Goal: Use online tool/utility: Utilize a website feature to perform a specific function

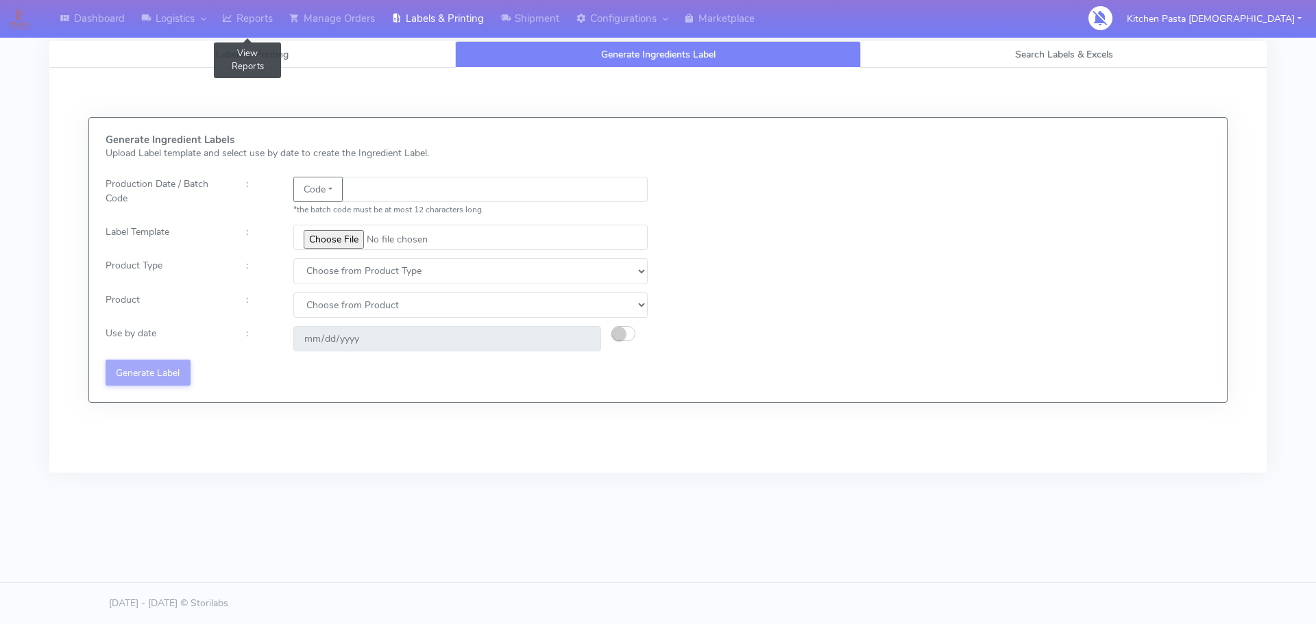
click at [237, 27] on link "Reports" at bounding box center [247, 19] width 67 height 38
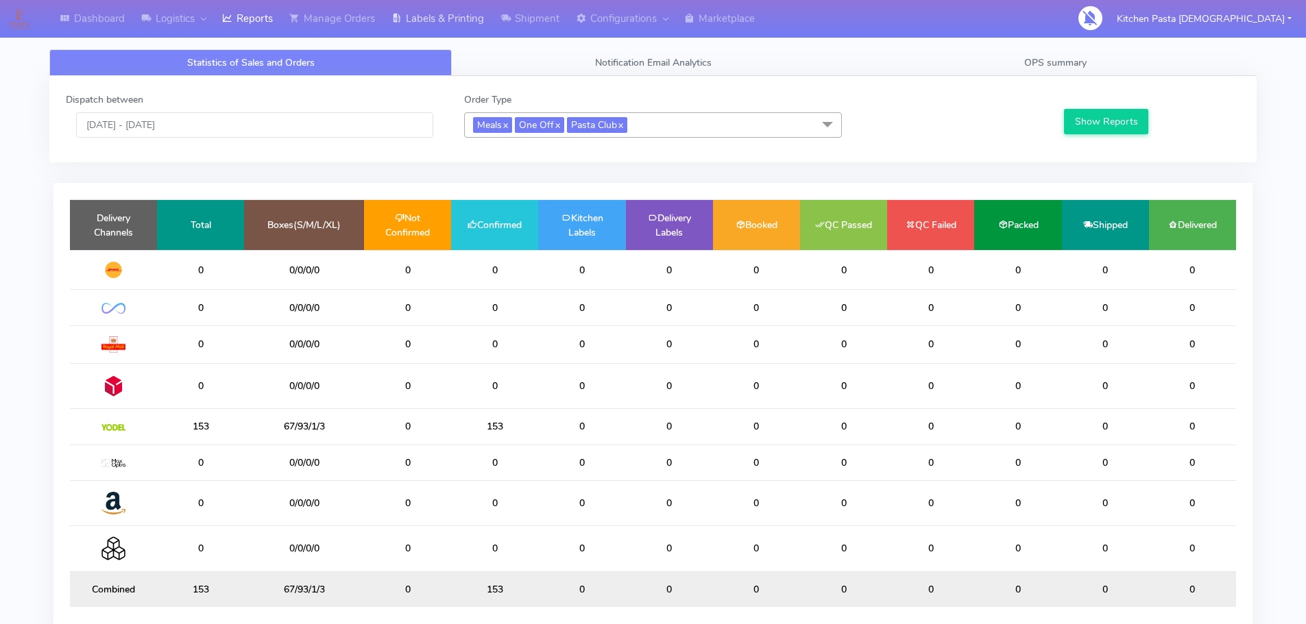
click at [393, 32] on link "Labels & Printing" at bounding box center [437, 19] width 109 height 38
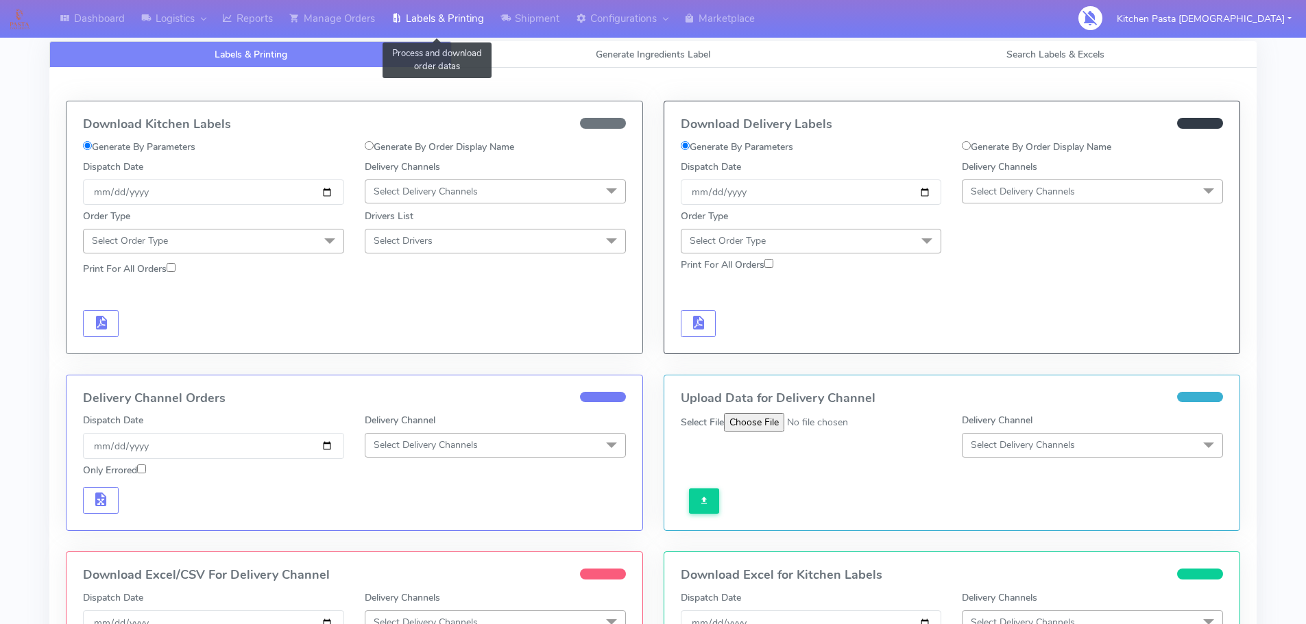
select select
click at [665, 51] on span "Generate Ingredients Label" at bounding box center [653, 54] width 114 height 13
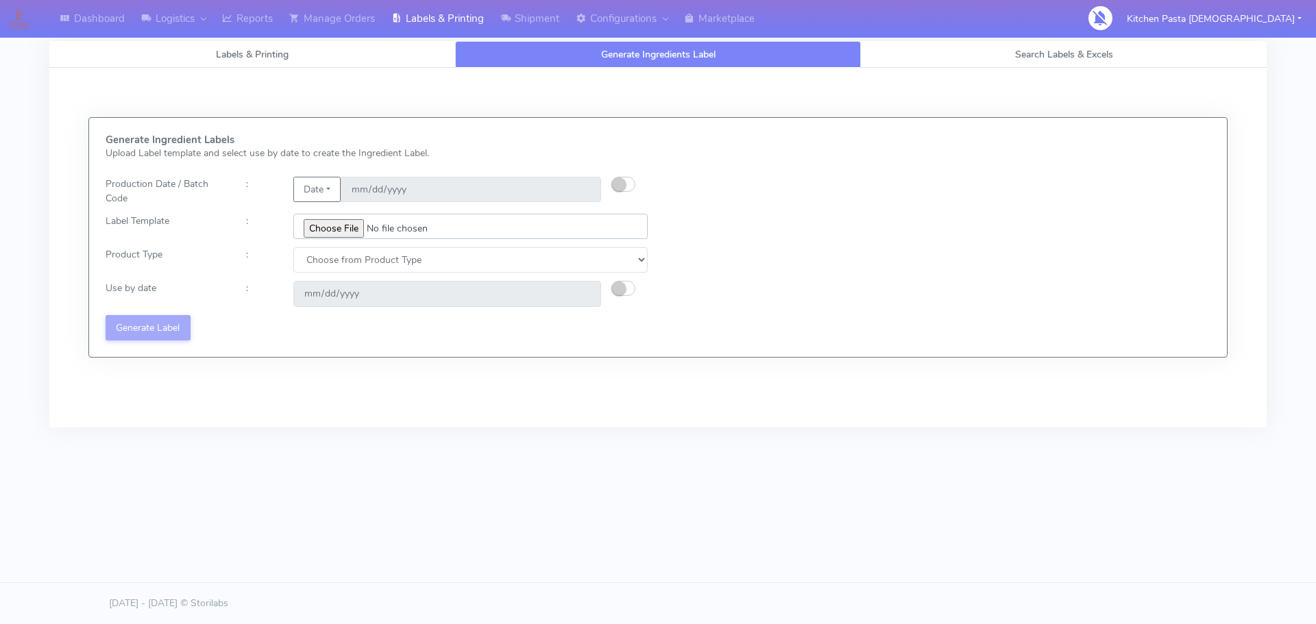
click at [343, 230] on input "file" at bounding box center [470, 226] width 354 height 25
type input "C:\fakepath\Classic Tiramisu V1.jpg"
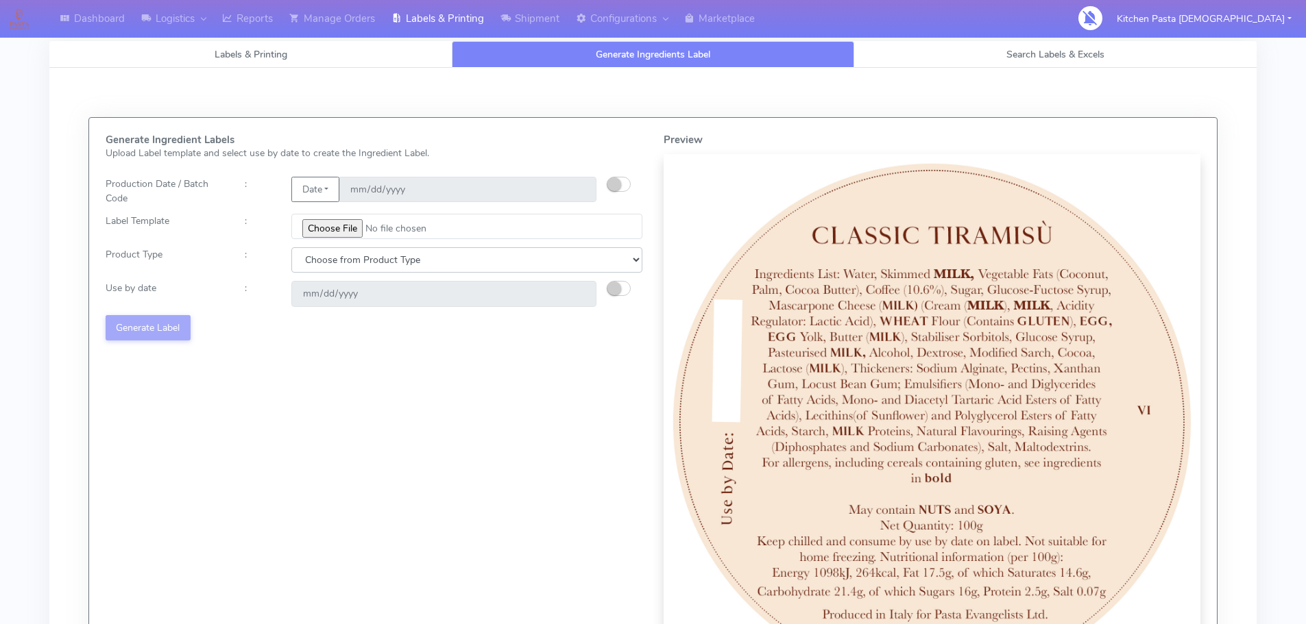
drag, startPoint x: 426, startPoint y: 258, endPoint x: 424, endPoint y: 268, distance: 10.5
click at [426, 258] on select "Choose from Product Type ECOM ERETAIL CIRCULAR CIRC_DESERTS LASAGNE" at bounding box center [466, 259] width 351 height 25
select select "3"
click at [291, 247] on select "Choose from Product Type ECOM ERETAIL CIRCULAR CIRC_DESERTS LASAGNE" at bounding box center [466, 259] width 351 height 25
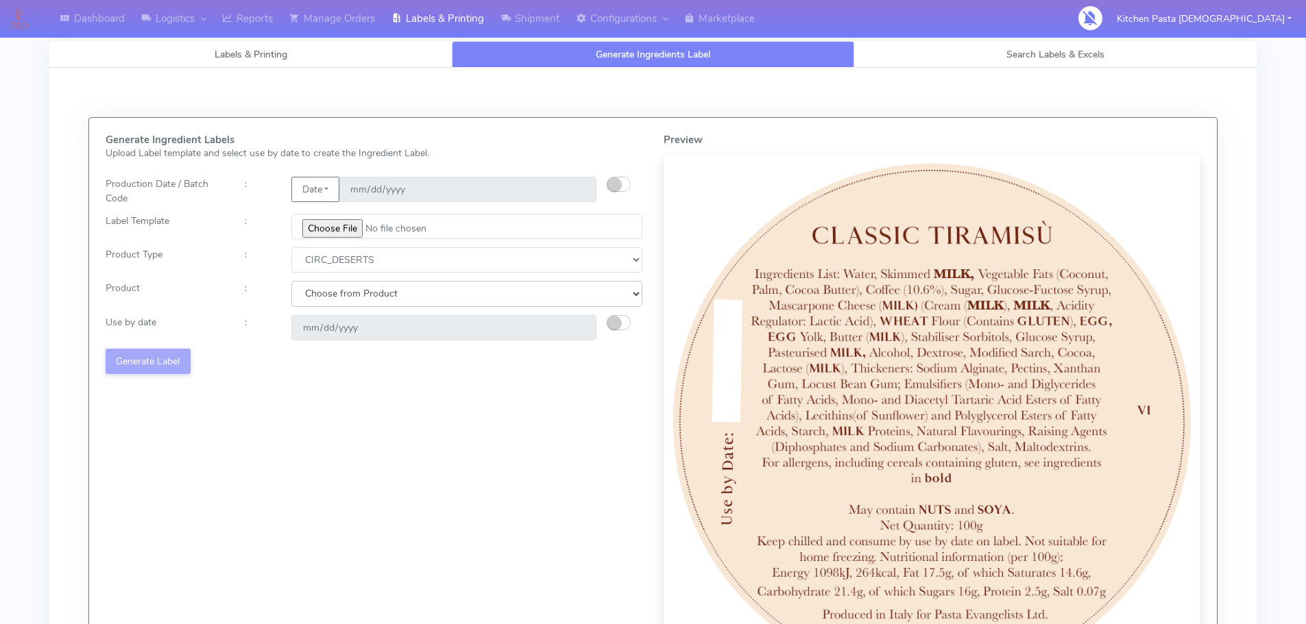
click at [452, 282] on select "Choose from Product CLASSIC_TIRAMISU CREMA_AMARENA PROFITEROLES" at bounding box center [466, 293] width 351 height 25
select select "0"
click at [291, 281] on select "Choose from Product CLASSIC_TIRAMISU CREMA_AMARENA PROFITEROLES" at bounding box center [466, 293] width 351 height 25
type input "[DATE]"
click at [167, 356] on button "Generate Label" at bounding box center [148, 361] width 85 height 25
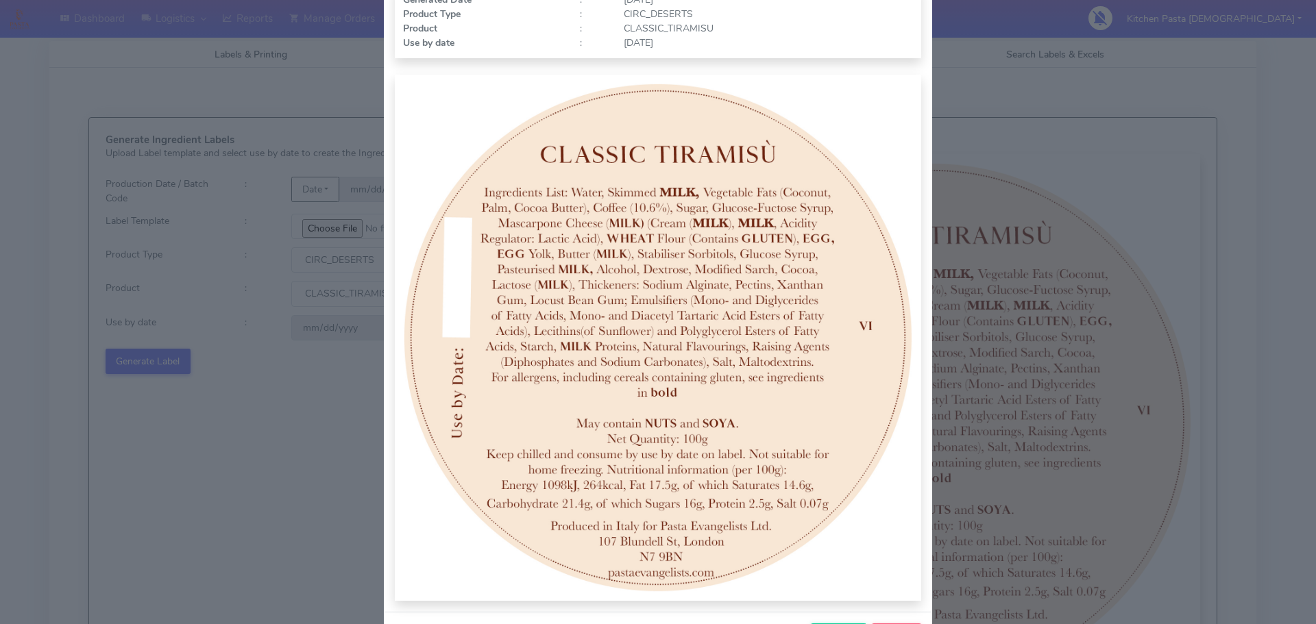
scroll to position [137, 0]
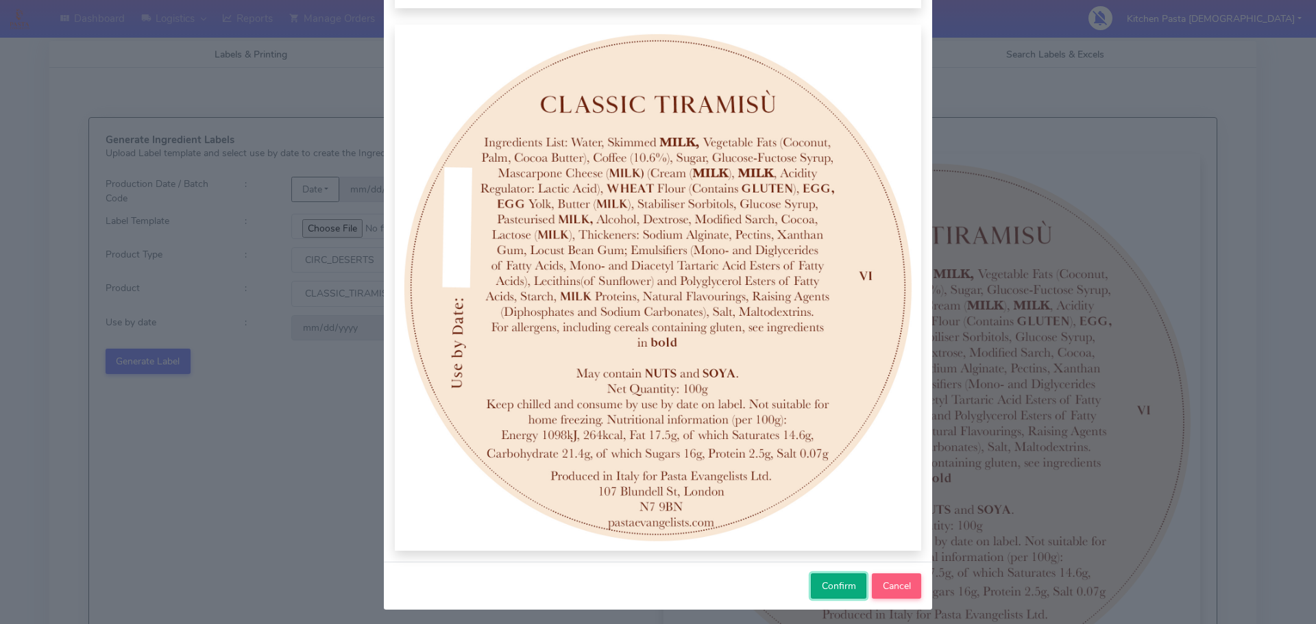
click at [831, 590] on span "Confirm" at bounding box center [839, 586] width 34 height 13
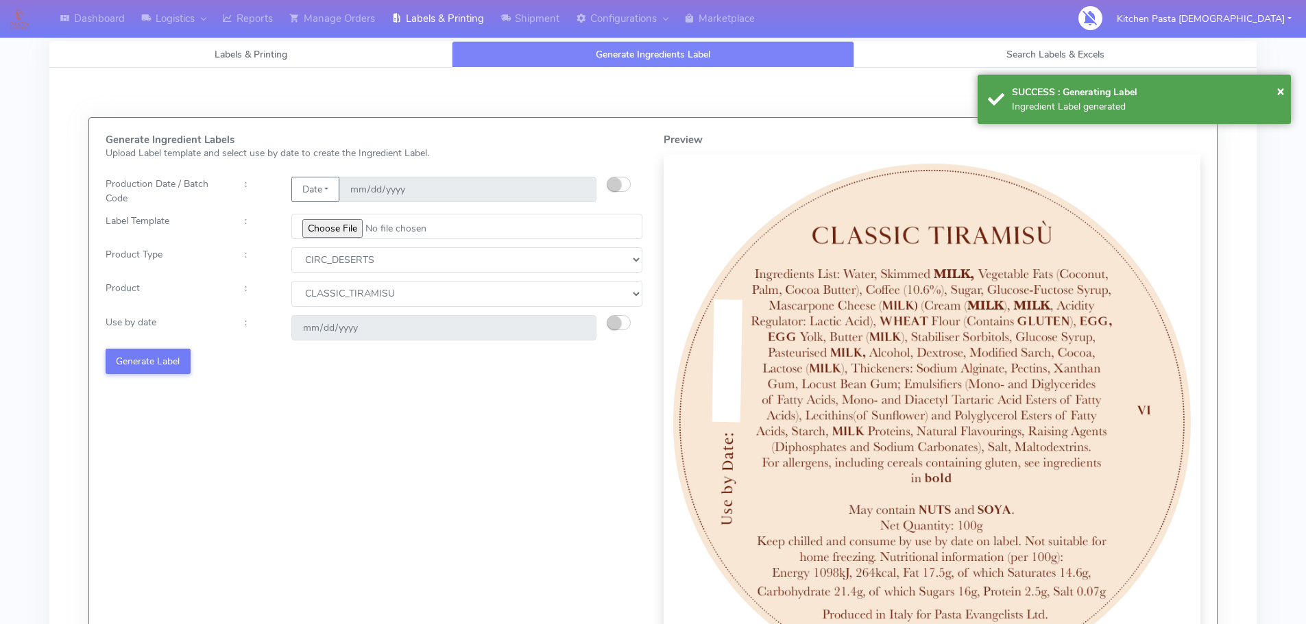
select select
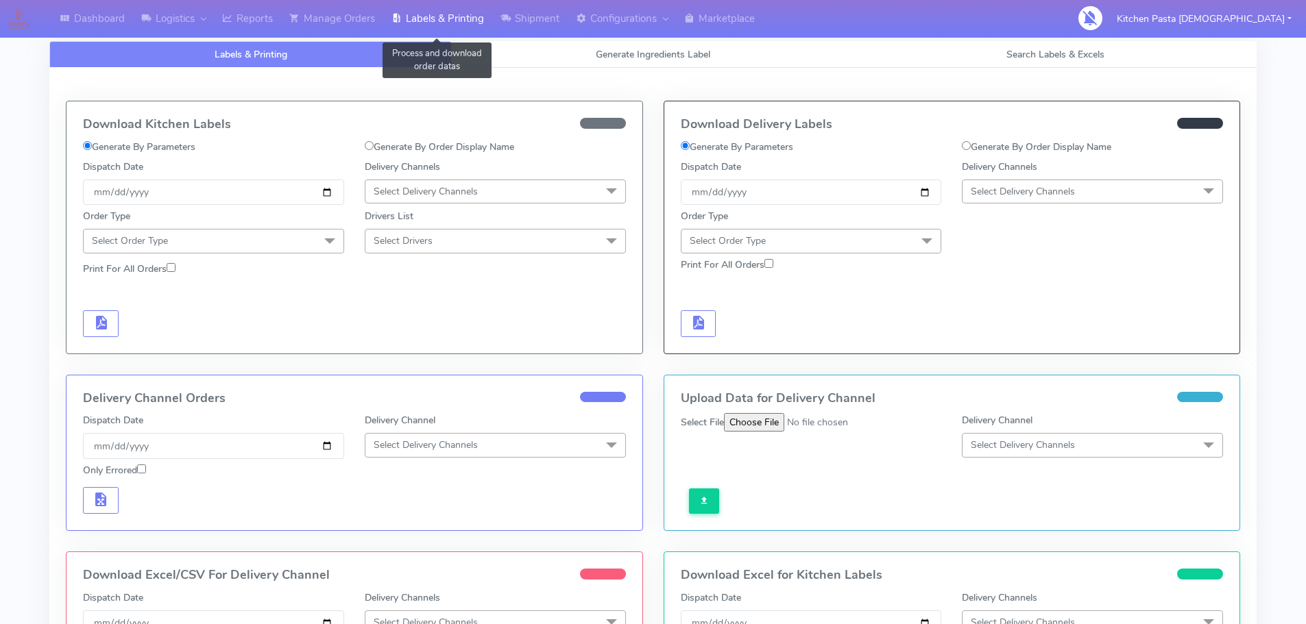
click at [465, 25] on link "Labels & Printing" at bounding box center [437, 19] width 109 height 38
click at [581, 51] on link "Generate Ingredients Label" at bounding box center [653, 54] width 402 height 27
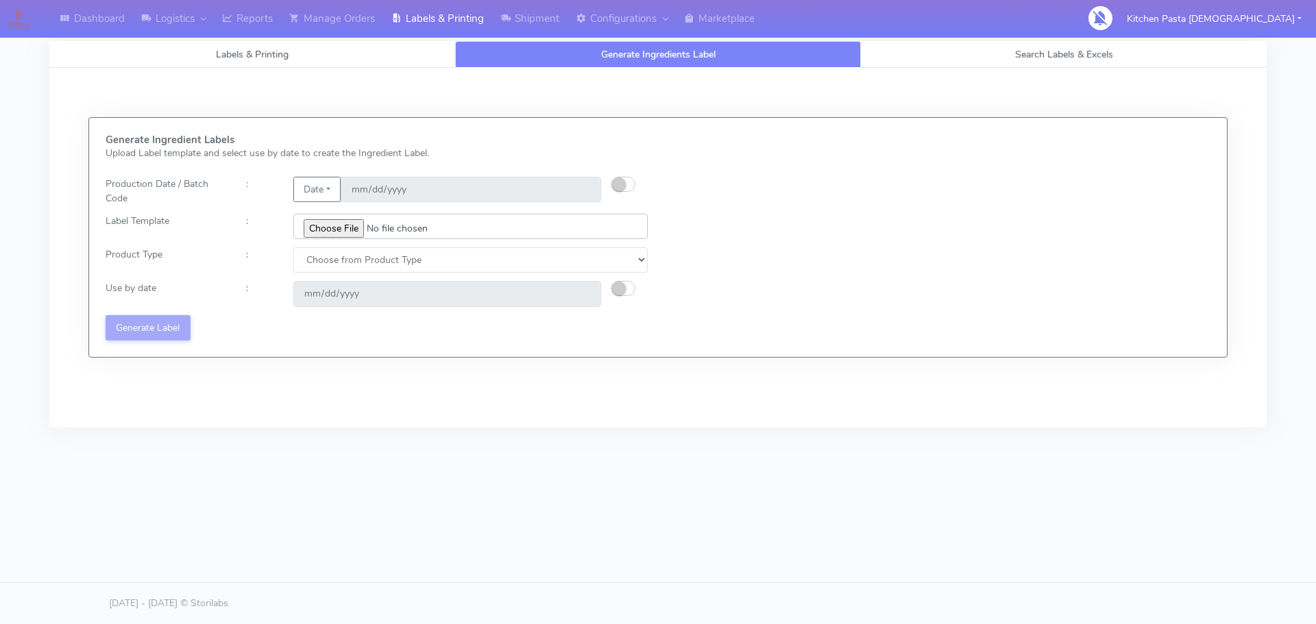
click at [350, 228] on input "file" at bounding box center [470, 226] width 354 height 25
type input "C:\fakepath\Profiteroles V1.jpg"
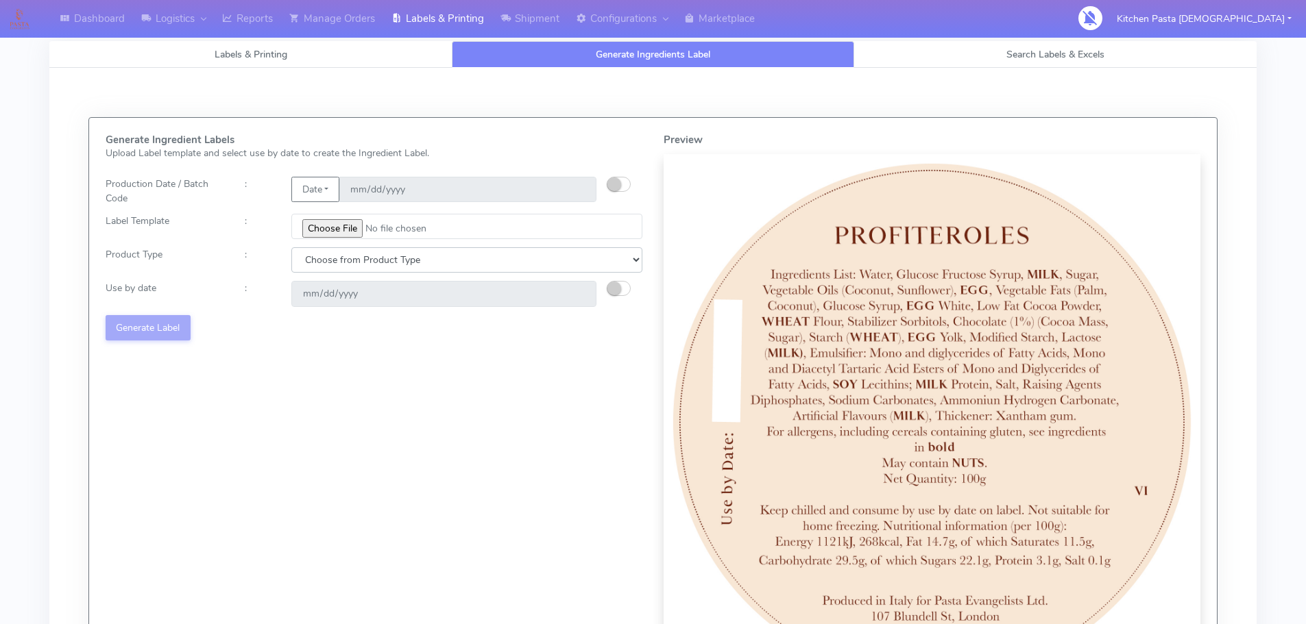
click at [439, 255] on select "Choose from Product Type ECOM ERETAIL CIRCULAR CIRC_DESERTS LASAGNE" at bounding box center [466, 259] width 351 height 25
select select "3"
click at [291, 247] on select "Choose from Product Type ECOM ERETAIL CIRCULAR CIRC_DESERTS LASAGNE" at bounding box center [466, 259] width 351 height 25
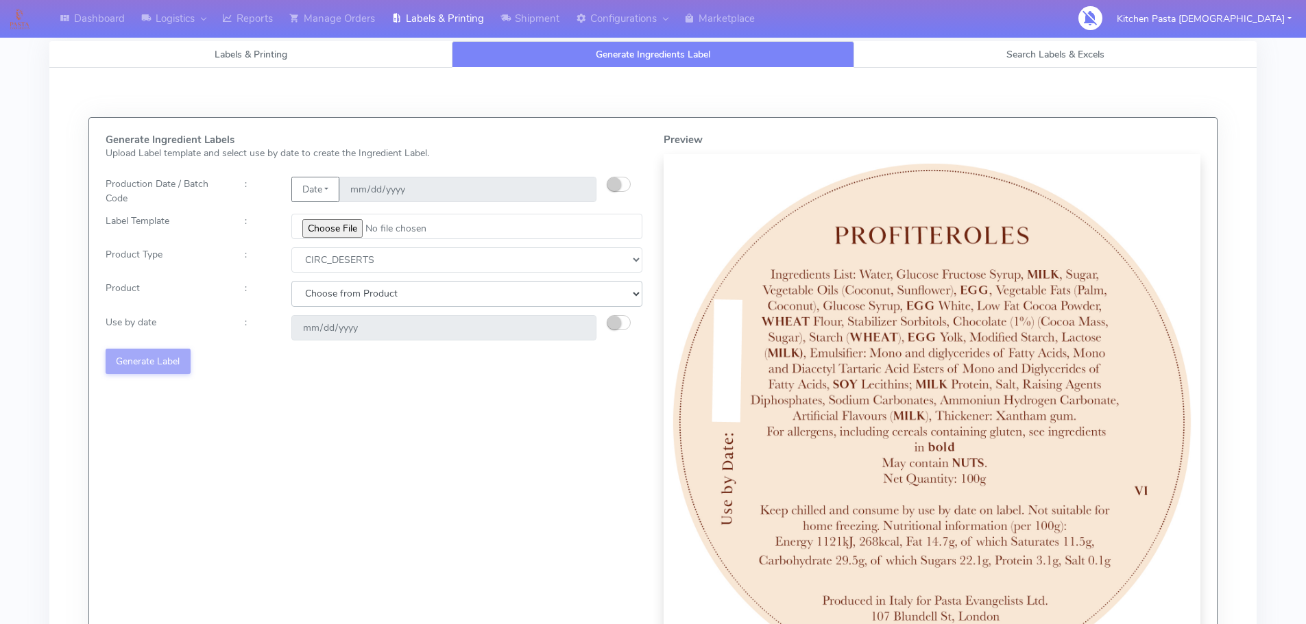
click at [433, 296] on select "Choose from Product CLASSIC_TIRAMISU CREMA_AMARENA PROFITEROLES" at bounding box center [466, 293] width 351 height 25
select select "1"
click at [291, 281] on select "Choose from Product CLASSIC_TIRAMISU CREMA_AMARENA PROFITEROLES" at bounding box center [466, 293] width 351 height 25
type input "[DATE]"
drag, startPoint x: 355, startPoint y: 294, endPoint x: 348, endPoint y: 305, distance: 13.3
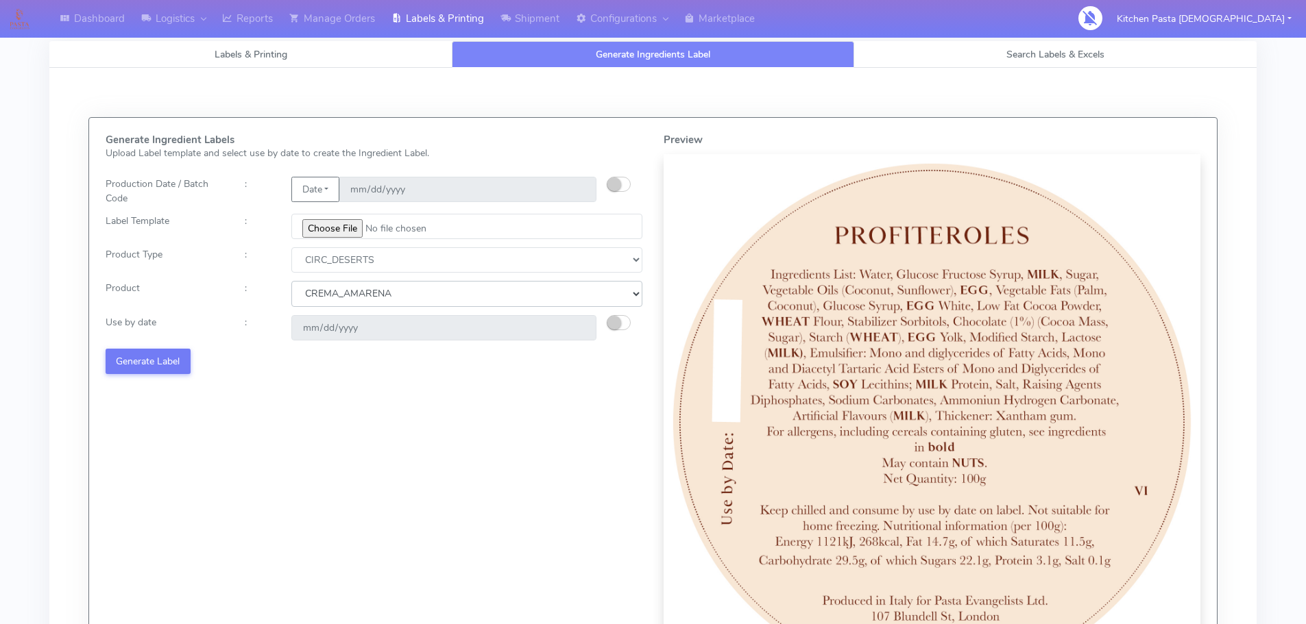
click at [355, 294] on select "Choose from Product CLASSIC_TIRAMISU CREMA_AMARENA PROFITEROLES" at bounding box center [466, 293] width 351 height 25
select select "2"
click at [291, 281] on select "Choose from Product CLASSIC_TIRAMISU CREMA_AMARENA PROFITEROLES" at bounding box center [466, 293] width 351 height 25
click at [158, 361] on button "Generate Label" at bounding box center [148, 361] width 85 height 25
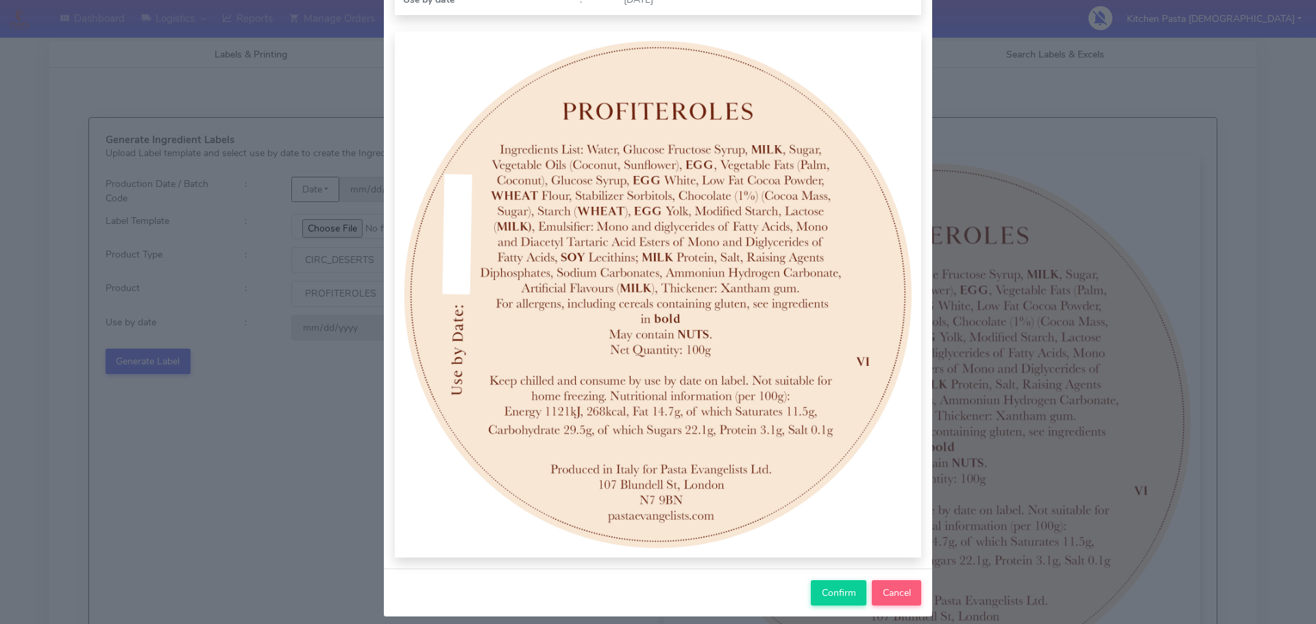
scroll to position [142, 0]
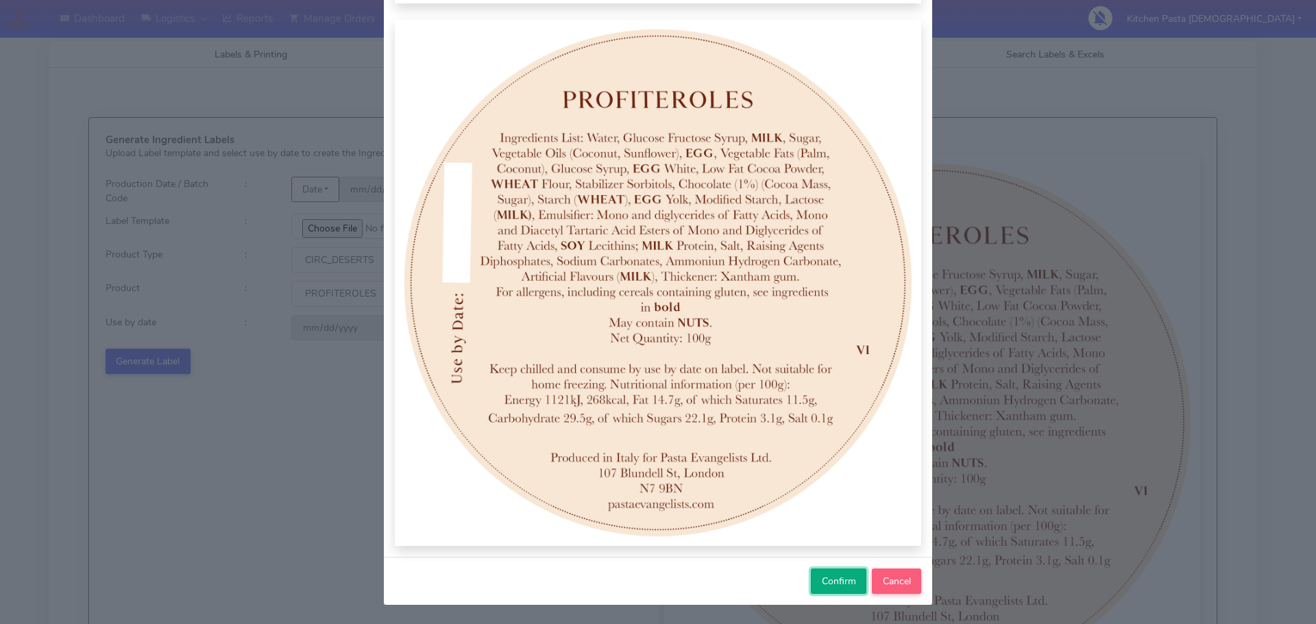
click at [822, 580] on span "Confirm" at bounding box center [839, 581] width 34 height 13
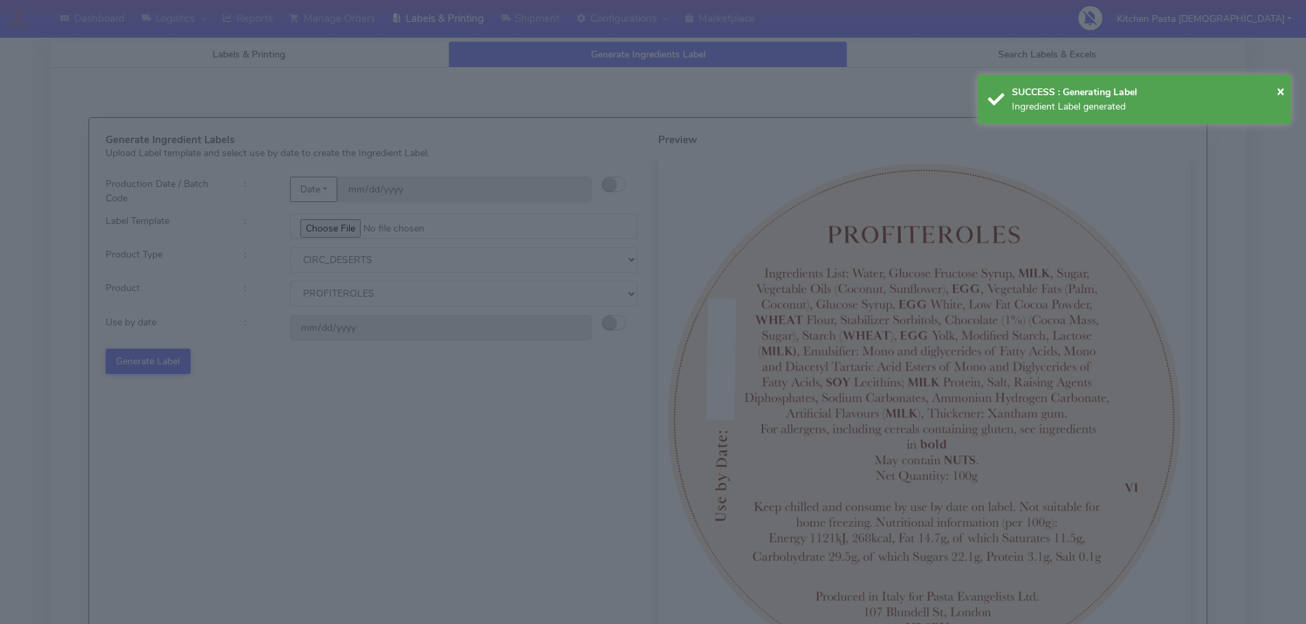
select select
